Goal: Task Accomplishment & Management: Complete application form

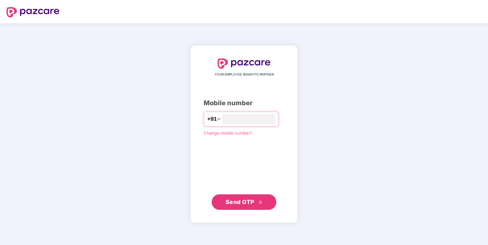
type input "**********"
click at [254, 204] on span "Send OTP" at bounding box center [244, 202] width 37 height 9
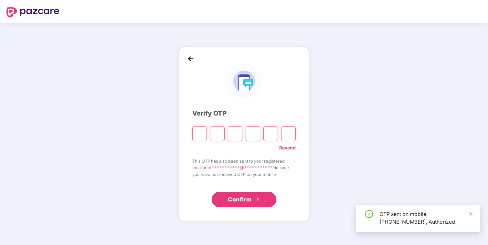
click at [199, 136] on input "Please enter verification code. Digit 1" at bounding box center [199, 133] width 15 height 15
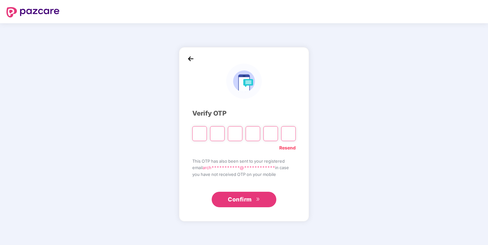
type input "*"
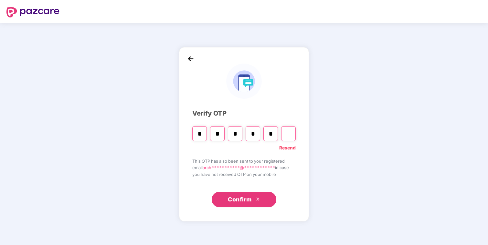
type input "*"
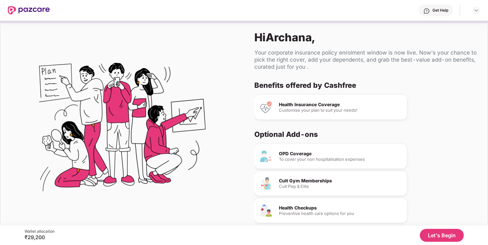
click at [446, 236] on button "Let's Begin" at bounding box center [442, 235] width 44 height 13
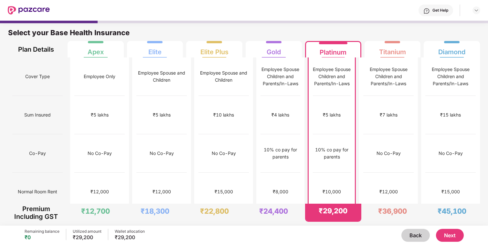
click at [446, 236] on button "Next" at bounding box center [450, 235] width 28 height 13
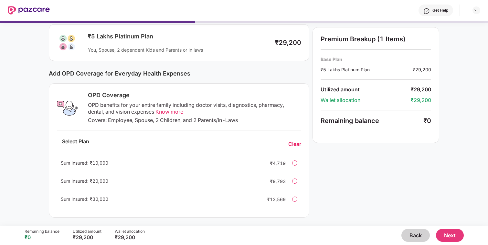
scroll to position [51, 0]
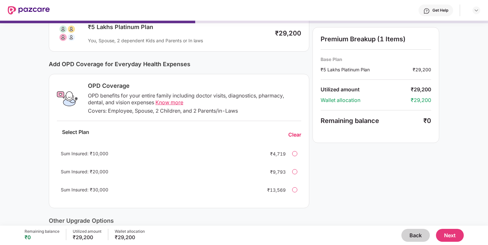
click at [296, 153] on div at bounding box center [294, 153] width 5 height 5
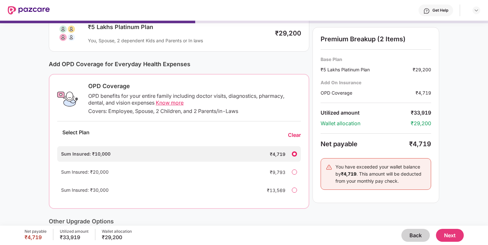
click at [296, 153] on div at bounding box center [294, 154] width 5 height 5
click at [294, 156] on div at bounding box center [294, 154] width 5 height 5
click at [298, 132] on div "Clear" at bounding box center [294, 135] width 13 height 7
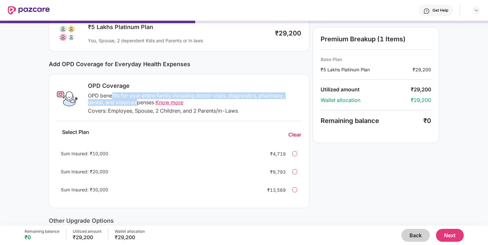
drag, startPoint x: 111, startPoint y: 96, endPoint x: 138, endPoint y: 100, distance: 28.0
click at [138, 100] on div "OPD benefits for your entire family including doctor visits, diagnostics, pharm…" at bounding box center [194, 100] width 213 height 14
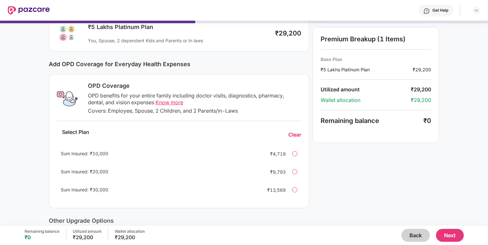
click at [219, 107] on div "OPD Coverage OPD benefits for your entire family including doctor visits, diagn…" at bounding box center [192, 99] width 217 height 34
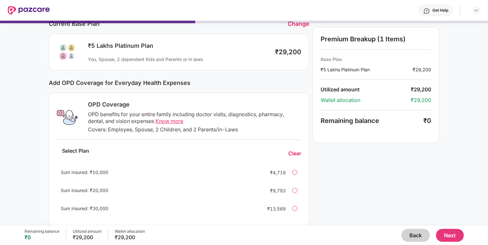
scroll to position [31, 0]
click at [447, 235] on button "Next" at bounding box center [450, 235] width 28 height 13
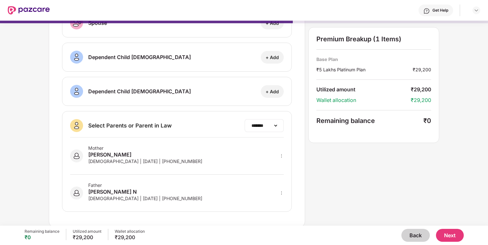
scroll to position [91, 0]
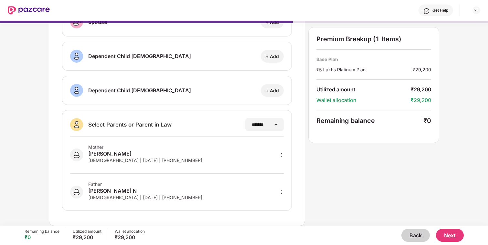
click at [250, 157] on div "Mother [PERSON_NAME] [DEMOGRAPHIC_DATA] | [DATE] | [PHONE_NUMBER]" at bounding box center [177, 155] width 214 height 37
click at [162, 198] on div "[DEMOGRAPHIC_DATA] | [DATE] | [PHONE_NUMBER]" at bounding box center [145, 197] width 114 height 5
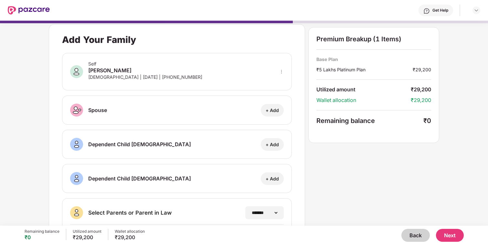
scroll to position [0, 0]
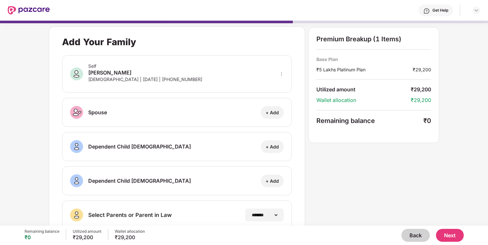
click at [452, 239] on button "Next" at bounding box center [450, 235] width 28 height 13
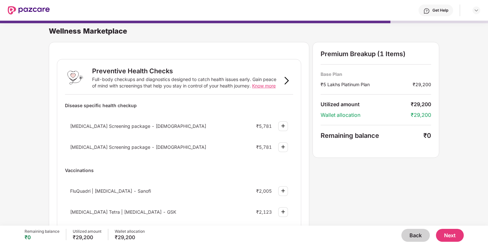
click at [454, 234] on button "Next" at bounding box center [450, 235] width 28 height 13
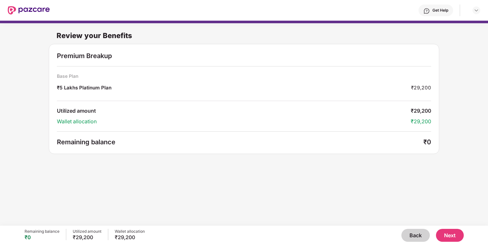
click at [451, 236] on button "Next" at bounding box center [450, 235] width 28 height 13
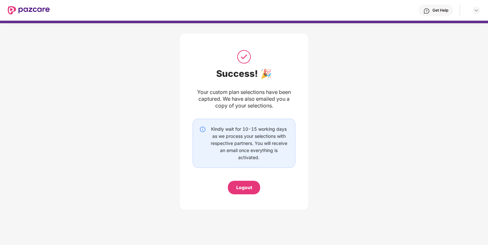
click at [247, 189] on div "Logout" at bounding box center [244, 187] width 16 height 7
